Goal: Find specific page/section: Find specific page/section

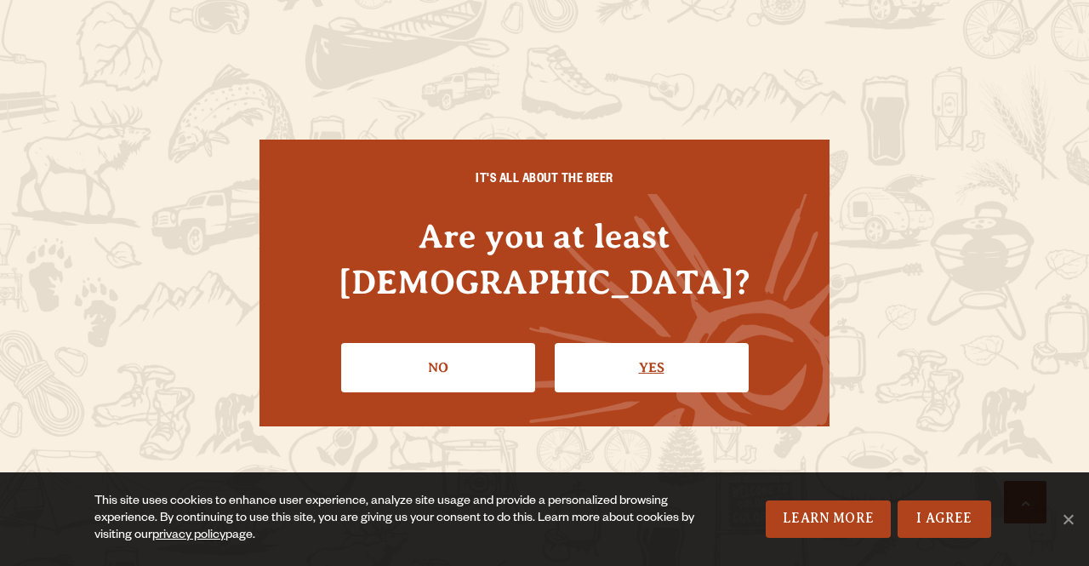
click at [630, 352] on link "Yes" at bounding box center [652, 367] width 194 height 49
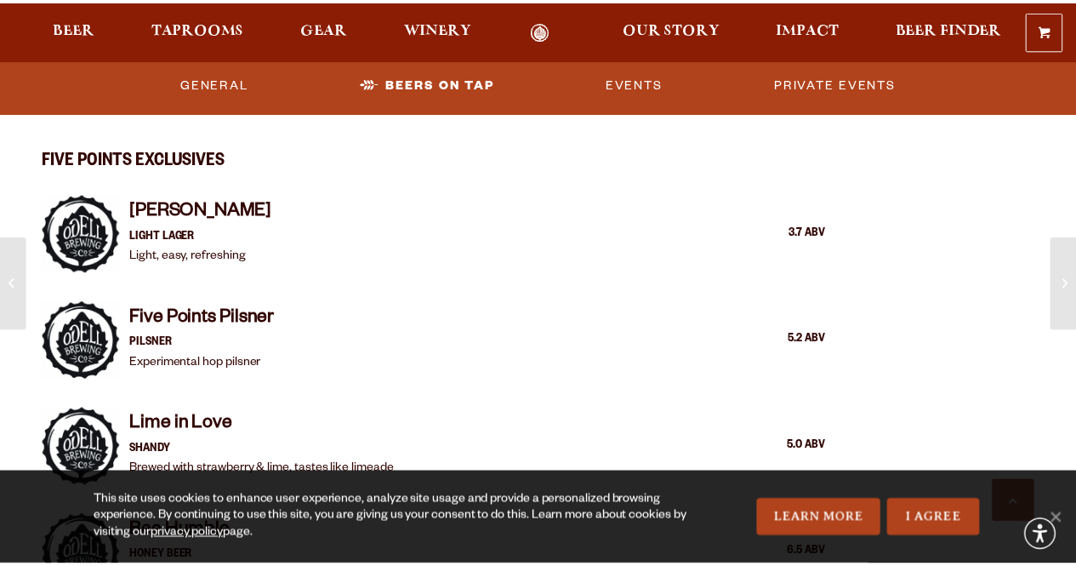
scroll to position [1436, 0]
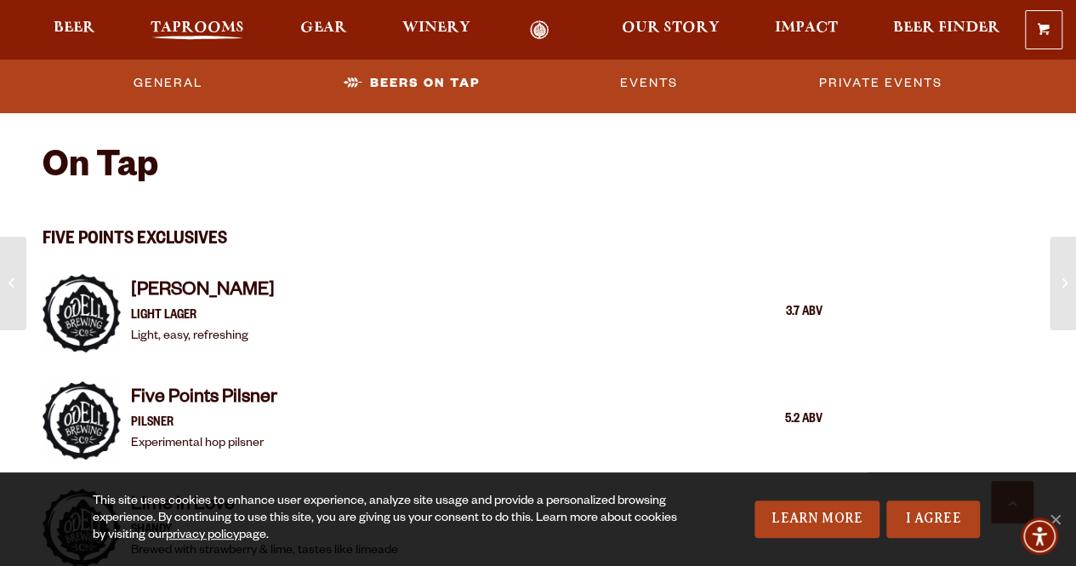
click at [198, 27] on span "Taprooms" at bounding box center [198, 28] width 94 height 14
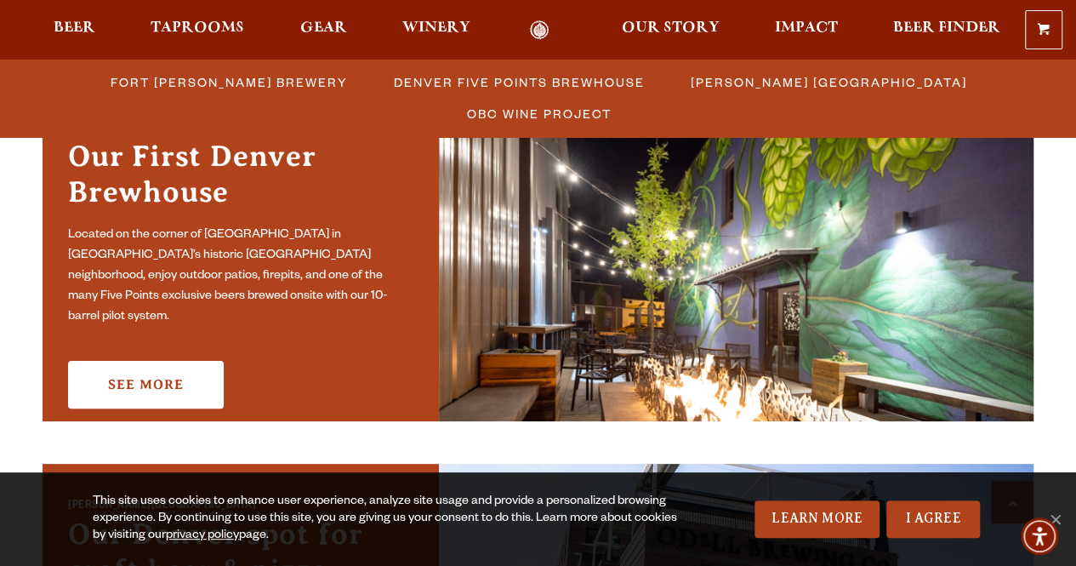
scroll to position [936, 0]
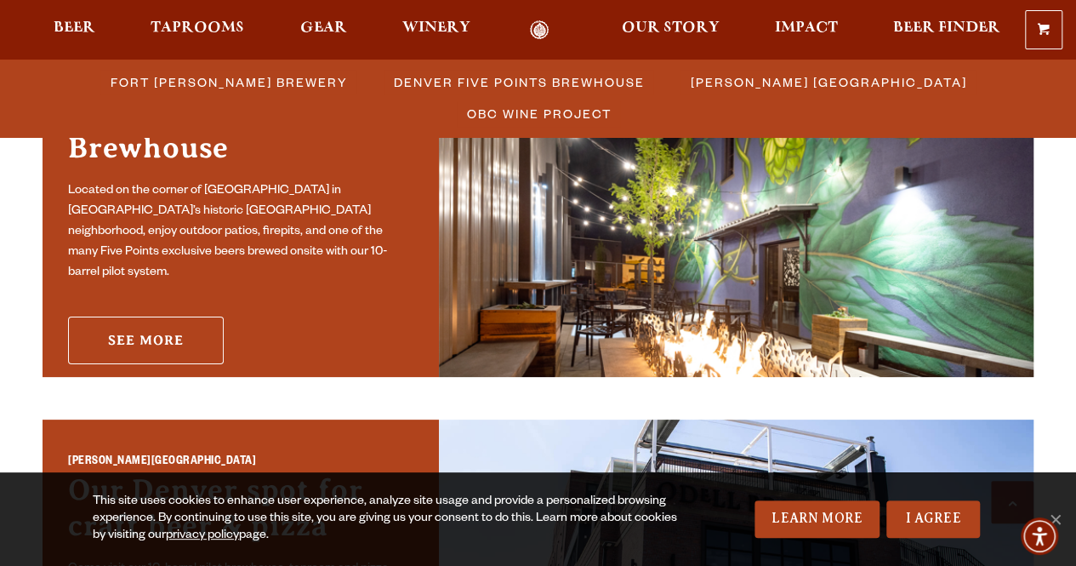
click at [132, 336] on link "See More" at bounding box center [146, 341] width 156 height 48
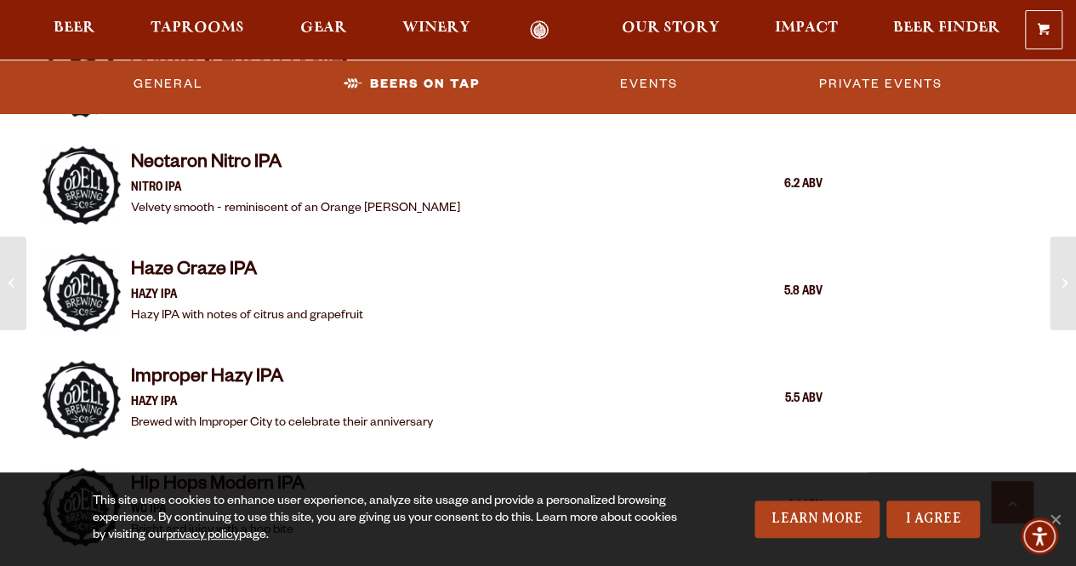
scroll to position [1957, 0]
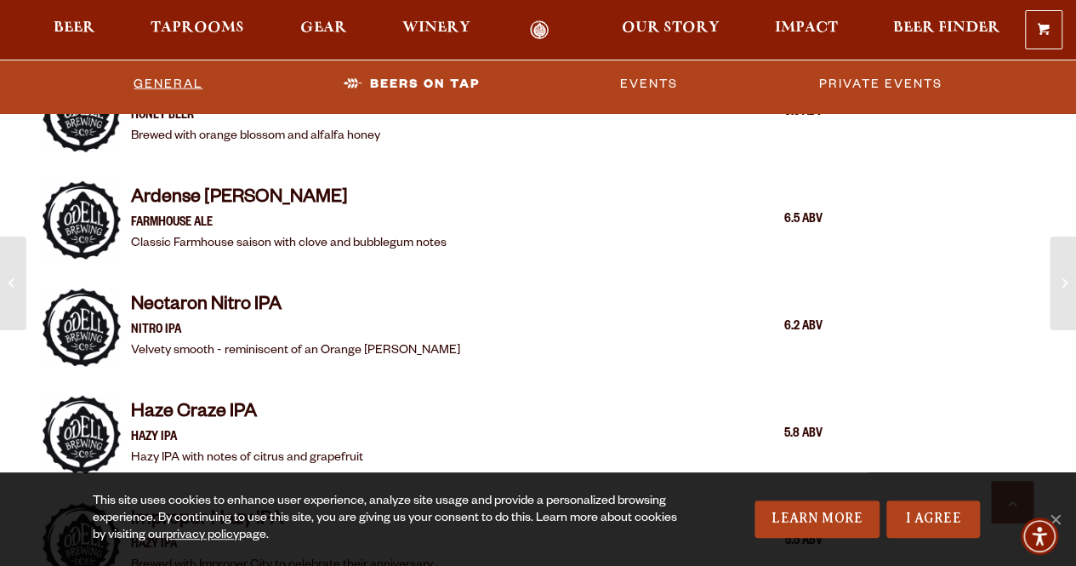
click at [191, 88] on link "General" at bounding box center [168, 83] width 83 height 39
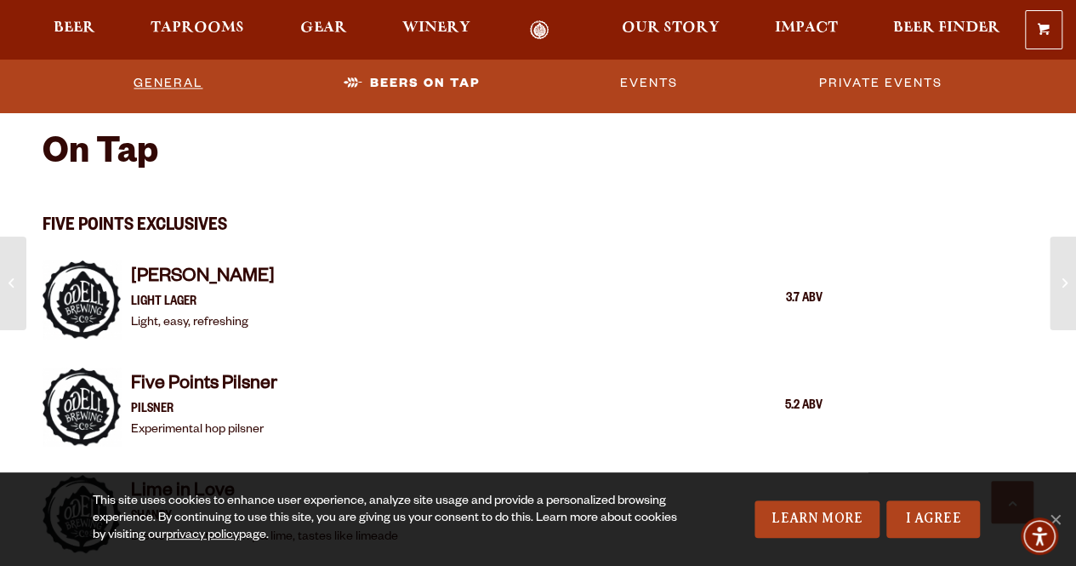
scroll to position [1384, 0]
